Goal: Transaction & Acquisition: Obtain resource

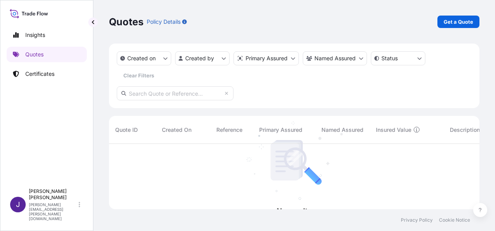
scroll to position [87, 364]
click at [460, 23] on p "Get a Quote" at bounding box center [459, 22] width 30 height 8
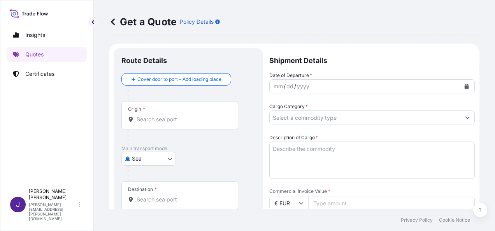
scroll to position [12, 0]
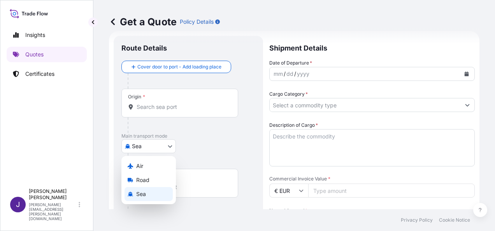
click at [165, 149] on body "Insights Quotes Certificates J [PERSON_NAME] [PERSON_NAME][EMAIL_ADDRESS][PERSO…" at bounding box center [247, 115] width 495 height 231
click at [151, 170] on div "Air" at bounding box center [148, 166] width 48 height 14
select select "Air"
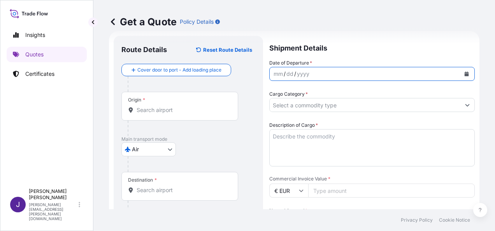
click at [465, 74] on button "Calendar" at bounding box center [466, 74] width 12 height 12
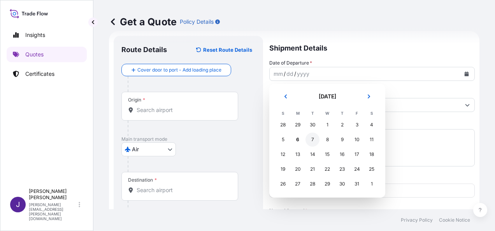
click at [313, 141] on div "7" at bounding box center [312, 140] width 14 height 14
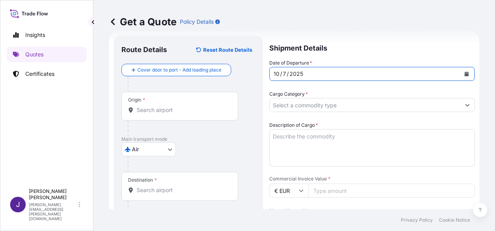
click at [217, 110] on input "Origin *" at bounding box center [183, 110] width 92 height 8
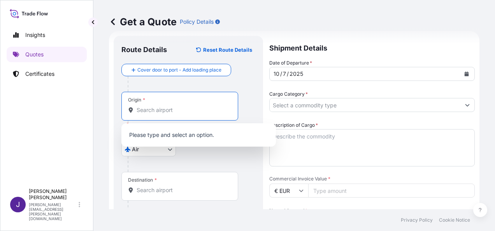
scroll to position [129, 0]
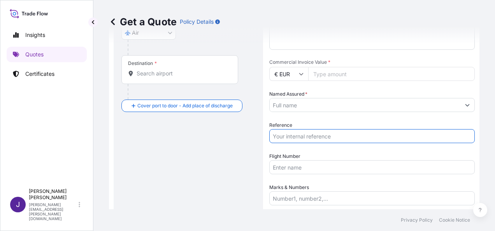
click at [325, 138] on input "Reference" at bounding box center [371, 136] width 205 height 14
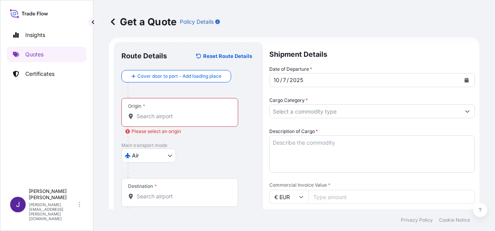
scroll to position [0, 0]
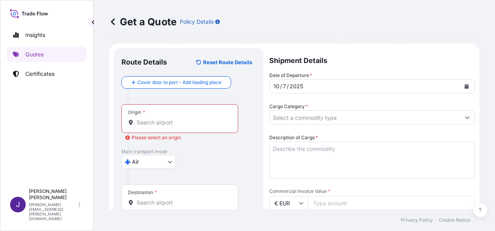
type input "57816"
click at [170, 128] on div "Origin *" at bounding box center [179, 118] width 117 height 29
click at [170, 126] on input "Origin * Please select an origin" at bounding box center [183, 123] width 92 height 8
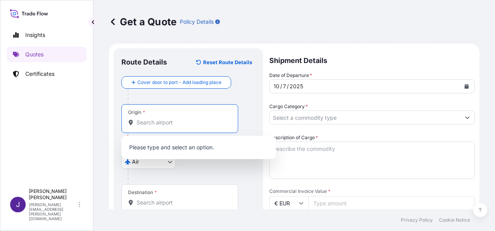
click at [175, 123] on input "Origin * Please select an origin" at bounding box center [183, 123] width 92 height 8
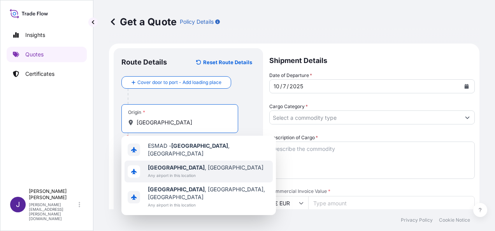
click at [170, 168] on span "[GEOGRAPHIC_DATA] , [GEOGRAPHIC_DATA]" at bounding box center [206, 168] width 116 height 8
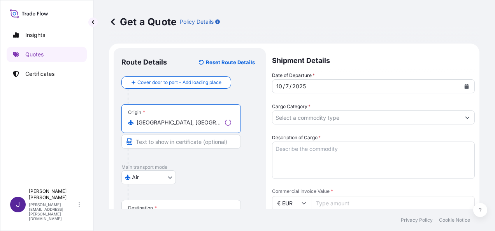
type input "[GEOGRAPHIC_DATA], [GEOGRAPHIC_DATA]"
click at [157, 206] on div "Destination *" at bounding box center [180, 214] width 119 height 29
click at [157, 214] on input "Destination *" at bounding box center [184, 218] width 95 height 8
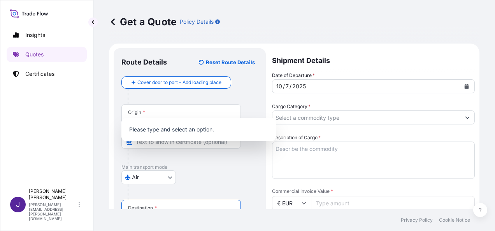
scroll to position [113, 0]
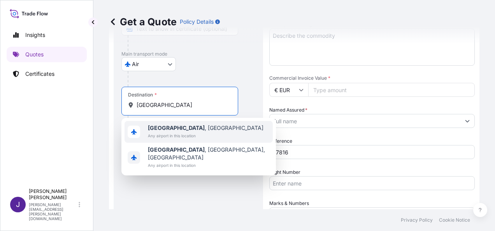
click at [194, 132] on span "Any airport in this location" at bounding box center [206, 136] width 116 height 8
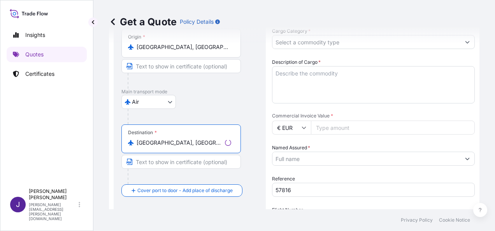
scroll to position [74, 0]
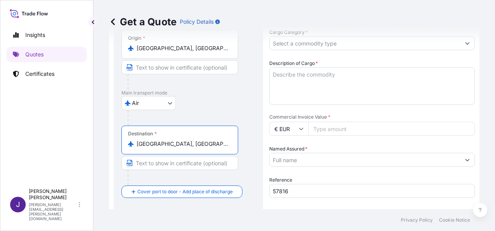
type input "[GEOGRAPHIC_DATA], [GEOGRAPHIC_DATA]"
click at [348, 43] on div "Get a Quote Policy Details" at bounding box center [294, 22] width 370 height 44
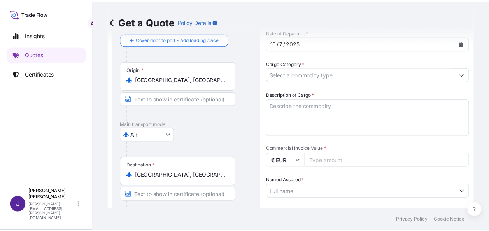
scroll to position [0, 0]
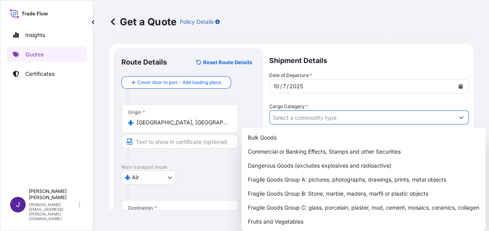
click at [459, 115] on button "Show suggestions" at bounding box center [461, 117] width 14 height 14
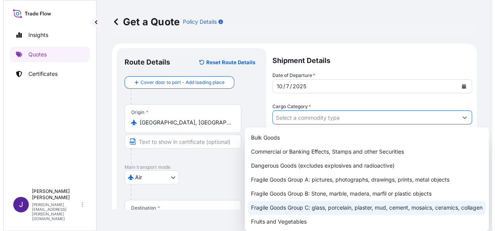
scroll to position [39, 0]
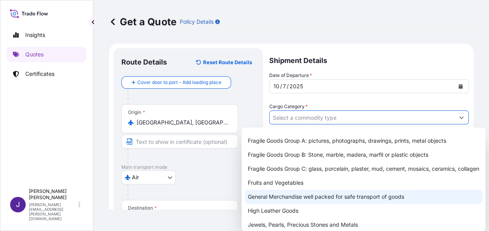
click at [269, 204] on div "General Merchandise well packed for safe transport of goods" at bounding box center [364, 197] width 238 height 14
type input "General Merchandise well packed for safe transport of goods"
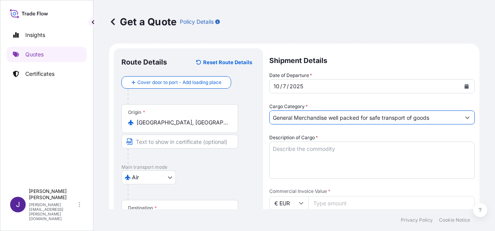
click at [302, 154] on textarea "Description of Cargo *" at bounding box center [371, 160] width 205 height 37
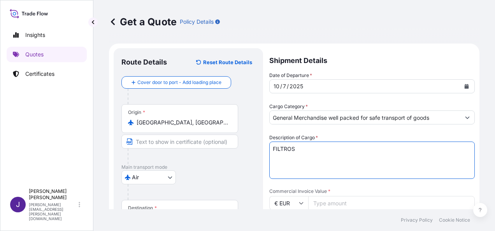
type textarea "FILTROS"
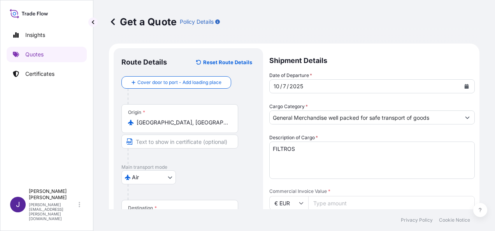
click at [350, 206] on input "Commercial Invoice Value *" at bounding box center [391, 203] width 167 height 14
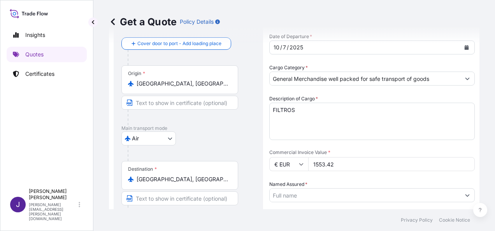
type input "1553.42"
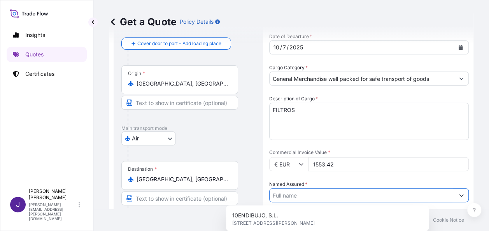
click at [289, 198] on input "Named Assured *" at bounding box center [362, 195] width 185 height 14
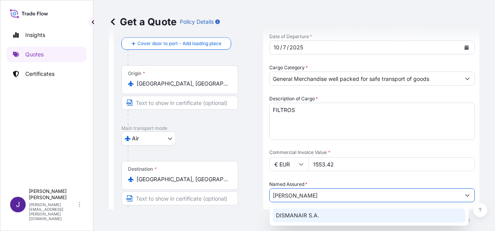
click at [307, 214] on span "DISMANAIR S.A." at bounding box center [297, 216] width 43 height 8
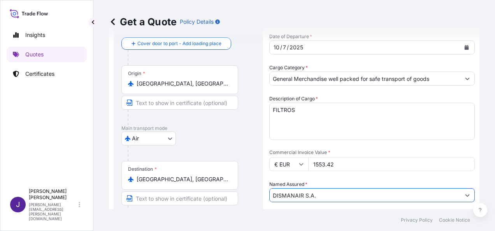
type input "DISMANAIR S.A."
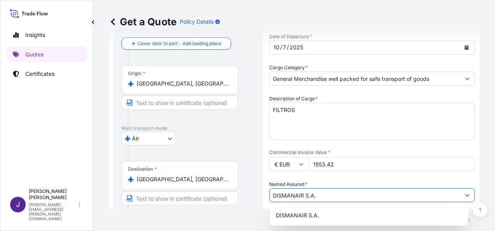
scroll to position [188, 0]
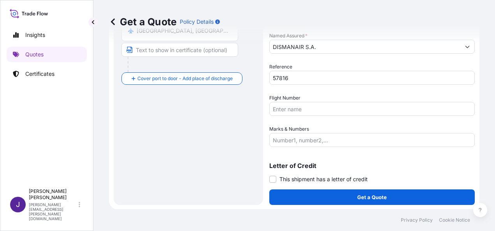
click at [268, 182] on form "Route Details Reset Route Details Cover door to port - Add loading place Place …" at bounding box center [294, 33] width 370 height 354
click at [273, 182] on span at bounding box center [272, 179] width 7 height 7
click at [269, 175] on input "This shipment has a letter of credit" at bounding box center [269, 175] width 0 height 0
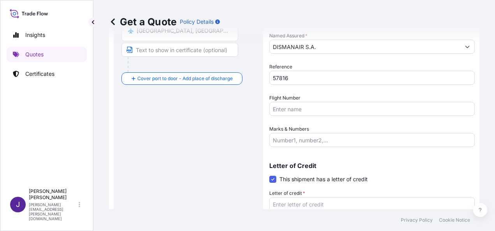
click at [290, 205] on textarea "Letter of credit *" at bounding box center [371, 215] width 205 height 37
paste textarea "RESA CARIBE, S.A. ZN/ESPECIAL DE DESARROLLO MARIEL"
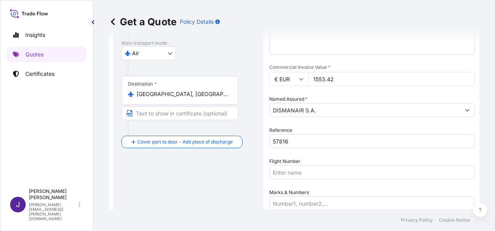
scroll to position [123, 0]
type textarea "RESA CARIBE, S.A. ZN/ESPECIAL DE DESARROLLO MARIEL"
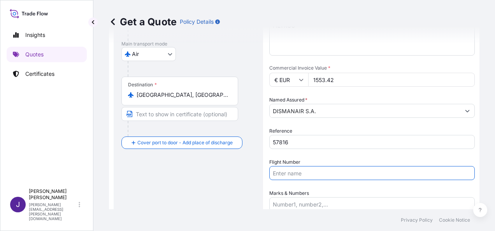
drag, startPoint x: 310, startPoint y: 177, endPoint x: 317, endPoint y: 185, distance: 10.3
click at [310, 177] on input "Flight Number" at bounding box center [371, 173] width 205 height 14
click at [320, 173] on input "Flight Number" at bounding box center [371, 173] width 205 height 14
paste input "AWB 996-13941395"
type input "AWB 996-13941395"
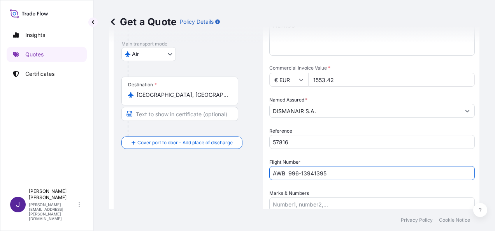
click at [324, 205] on input "Marks & Numbers" at bounding box center [371, 204] width 205 height 14
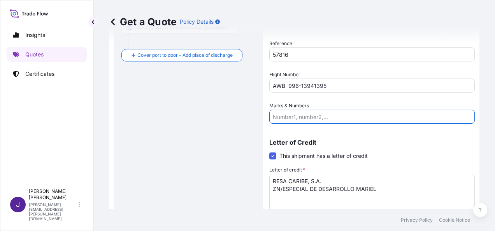
scroll to position [240, 0]
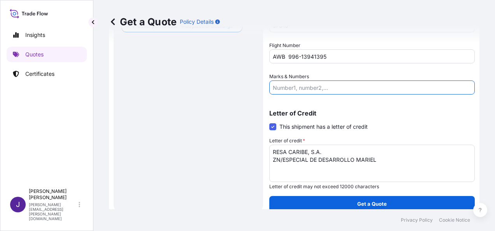
click at [318, 88] on input "Marks & Numbers" at bounding box center [371, 88] width 205 height 14
paste input "1 box // 5 KGS"
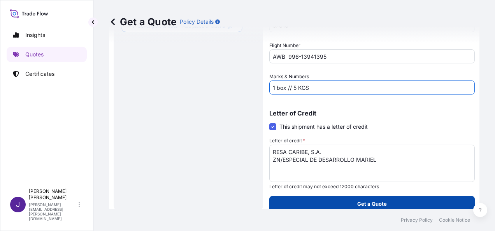
type input "1 box // 5 KGS"
click at [391, 202] on button "Get a Quote" at bounding box center [371, 204] width 205 height 16
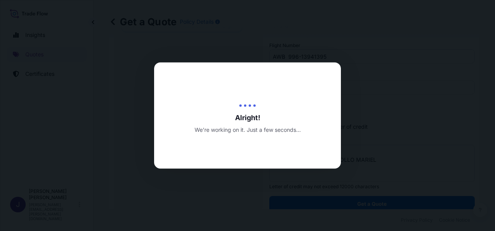
select select "Air"
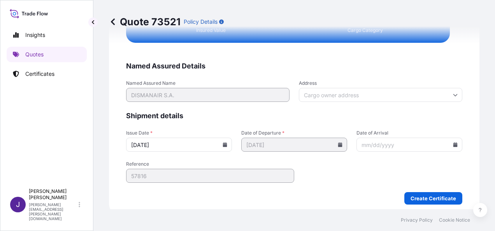
scroll to position [1567, 0]
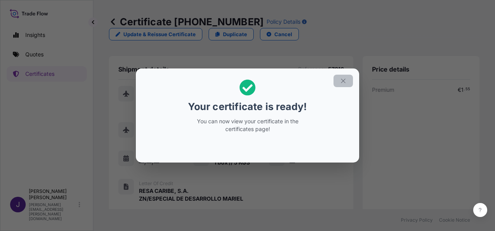
click at [344, 77] on icon "button" at bounding box center [343, 80] width 7 height 7
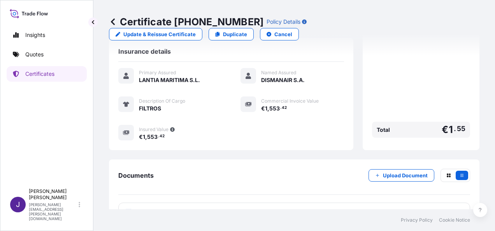
scroll to position [192, 0]
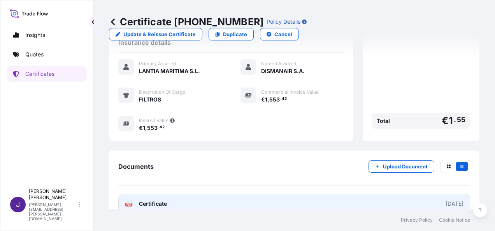
click at [226, 194] on link "PDF Certificate [DATE]" at bounding box center [294, 204] width 352 height 20
